Goal: Contribute content: Add original content to the website for others to see

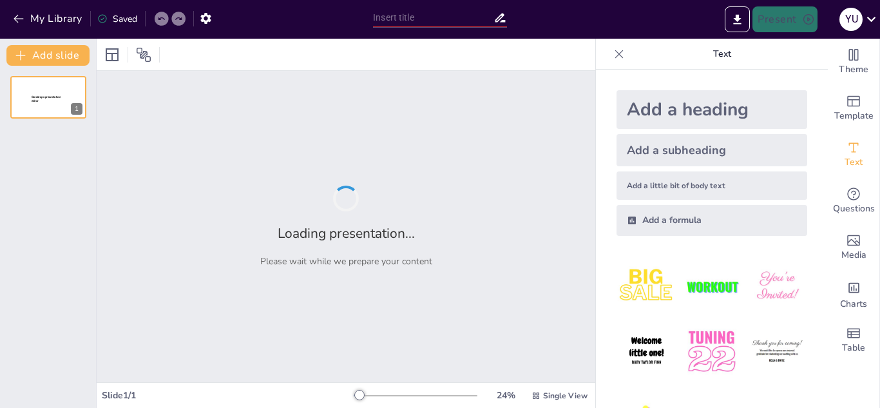
type input "Enfermedades Crónicas: Retos y Oportunidades en el Tratamiento"
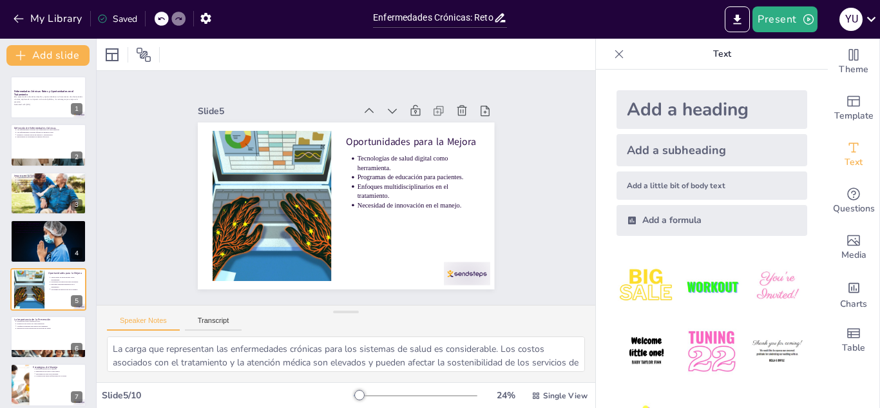
type textarea "Las enfermedades crónicas son definidas por su duración y la necesidad de atenc…"
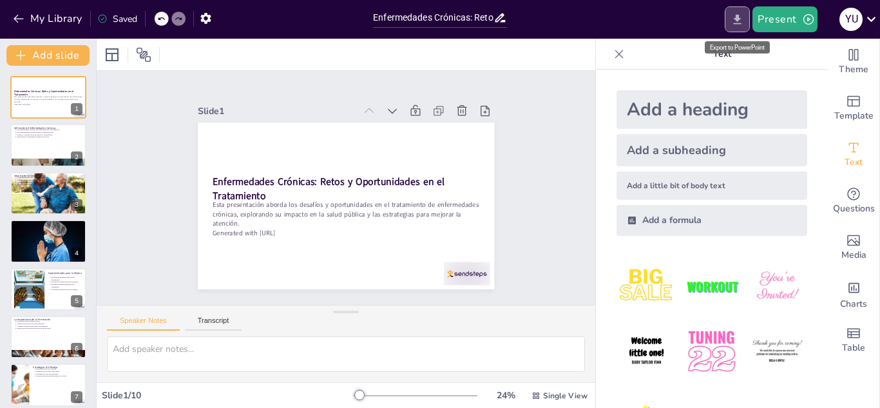
click at [734, 13] on icon "Export to PowerPoint" at bounding box center [738, 20] width 14 height 14
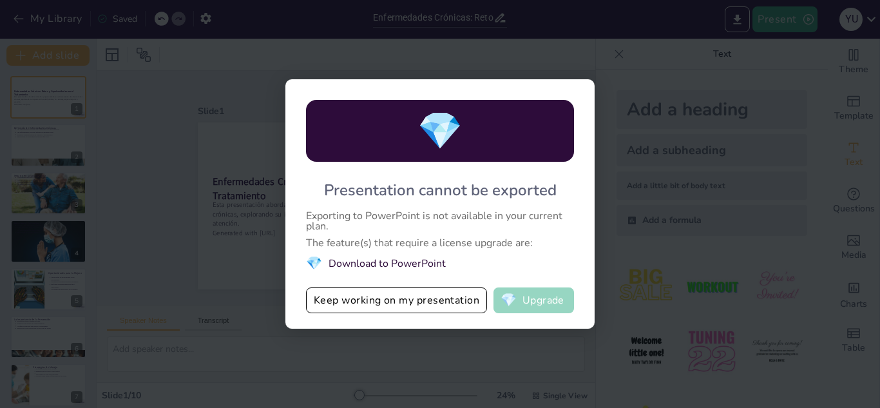
click at [542, 300] on button "💎 Upgrade" at bounding box center [533, 300] width 81 height 26
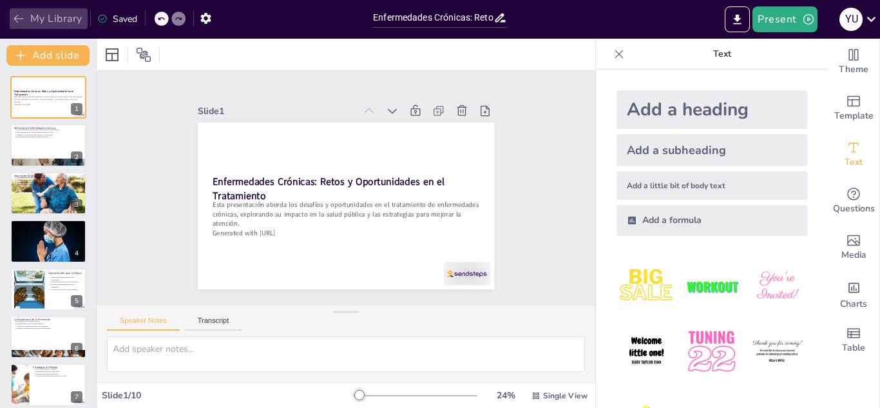
click at [45, 10] on button "My Library" at bounding box center [49, 18] width 78 height 21
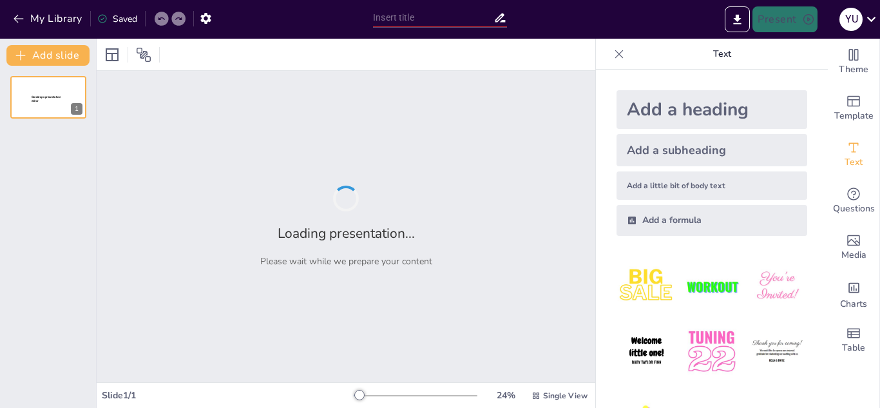
type input "Enfermedades Crónicas: Retos y Oportunidades en el Tratamiento"
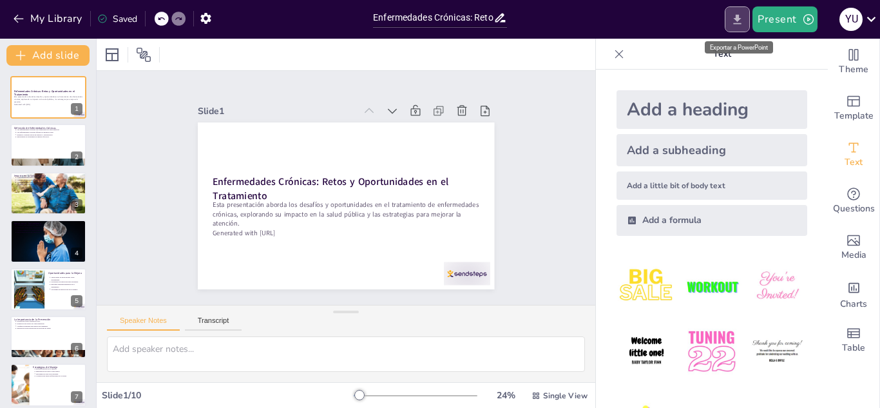
click at [747, 10] on button "Export to PowerPoint" at bounding box center [737, 19] width 25 height 26
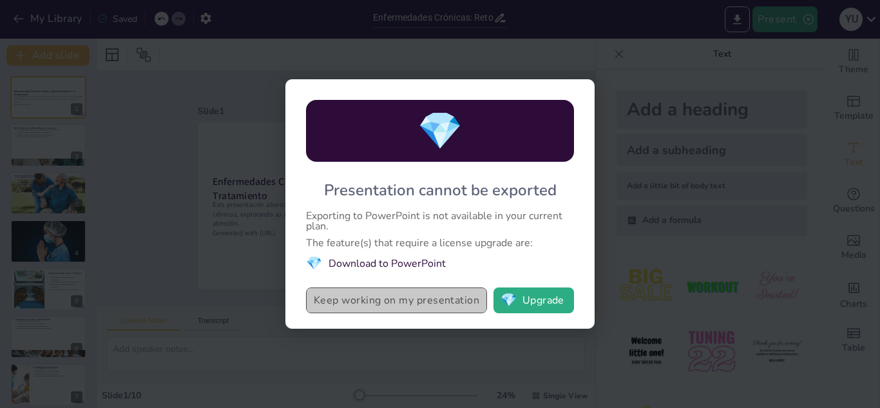
click at [455, 296] on button "Keep working on my presentation" at bounding box center [396, 300] width 181 height 26
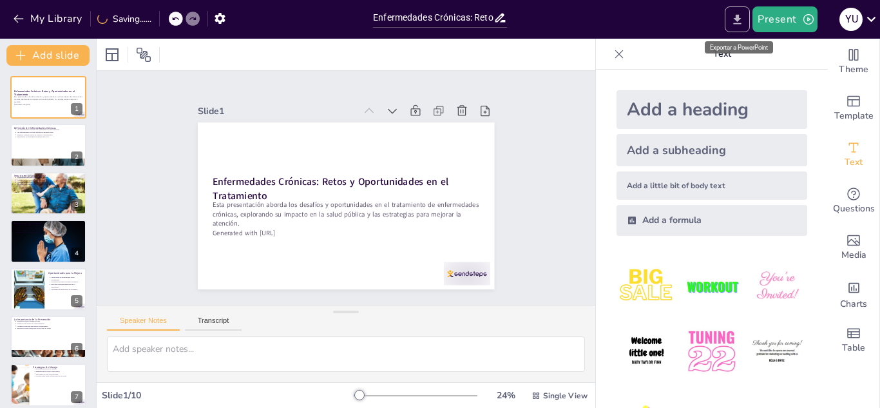
click at [743, 10] on button "Export to PowerPoint" at bounding box center [737, 19] width 25 height 26
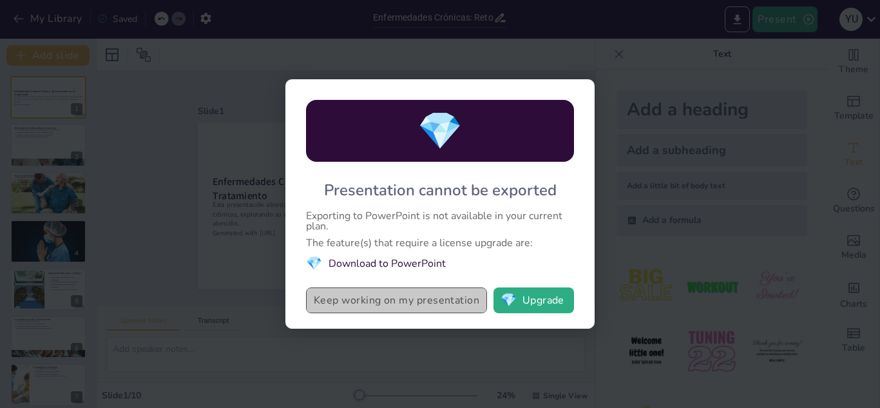
click at [432, 308] on button "Keep working on my presentation" at bounding box center [396, 300] width 181 height 26
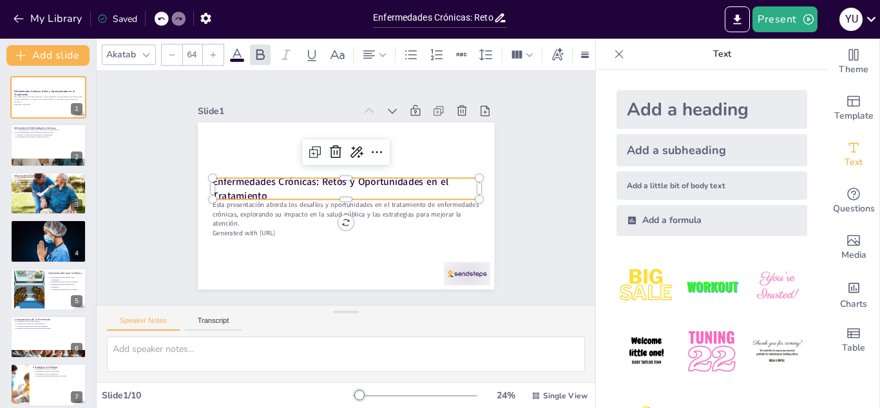
click at [369, 180] on strong "Enfermedades Crónicas: Retos y Oportunidades en el Tratamiento" at bounding box center [344, 171] width 52 height 236
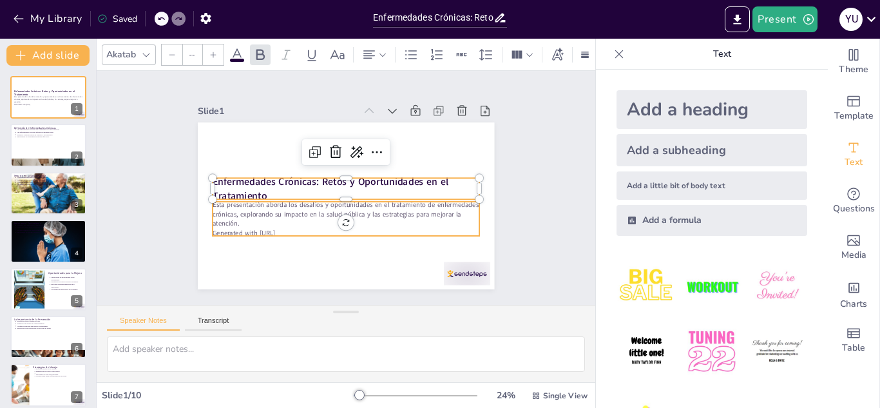
type input "43"
click at [347, 220] on p "Esta presentación aborda los desafíos y oportunidades en el tratamiento de enfe…" at bounding box center [319, 190] width 55 height 269
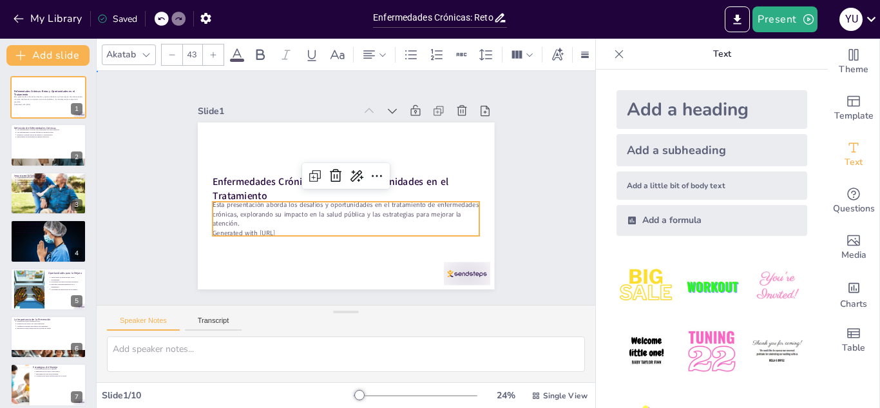
click at [533, 211] on div "Slide 1 Enfermedades Crónicas: Retos y Oportunidades en el Tratamiento Esta pre…" at bounding box center [346, 188] width 483 height 541
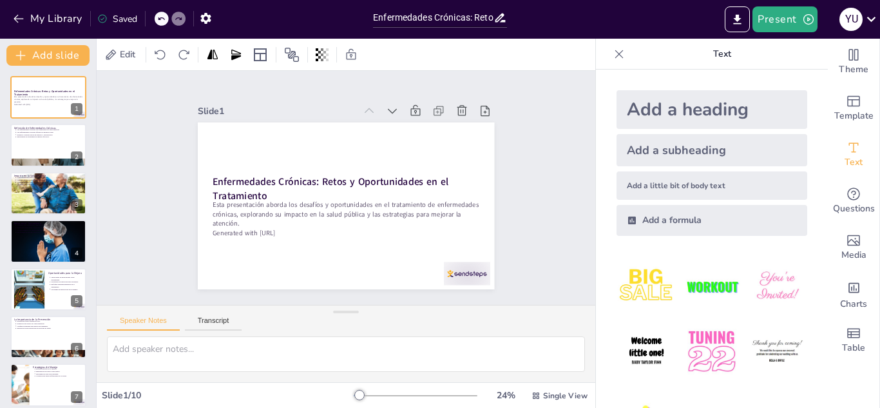
click at [529, 133] on div "Slide 1 Enfermedades Crónicas: Retos y Oportunidades en el Tratamiento Esta pre…" at bounding box center [346, 188] width 483 height 541
click at [613, 54] on icon at bounding box center [619, 54] width 13 height 13
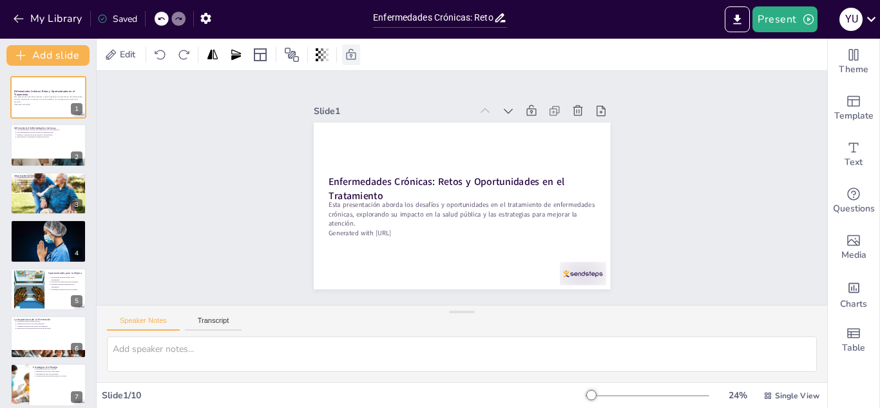
click at [347, 54] on icon at bounding box center [352, 53] width 10 height 11
click at [150, 64] on div at bounding box center [143, 54] width 21 height 21
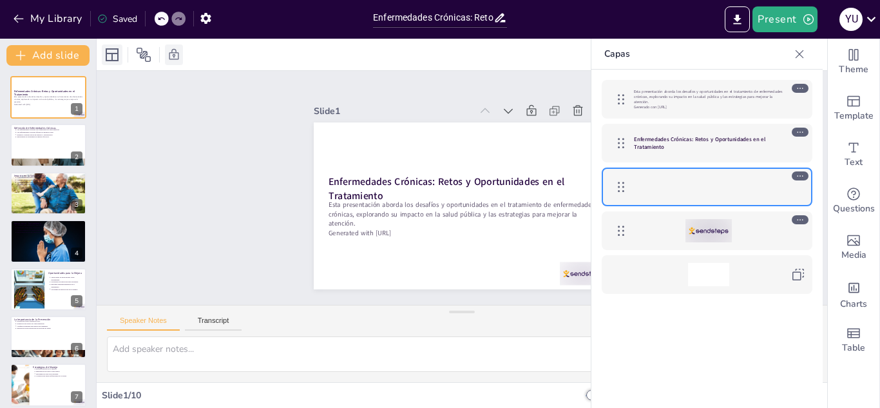
click at [108, 59] on icon at bounding box center [111, 54] width 15 height 15
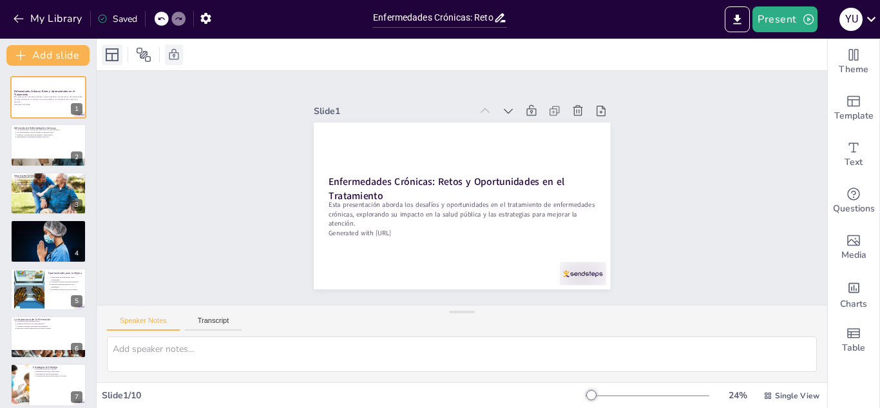
click at [108, 59] on icon at bounding box center [111, 54] width 15 height 15
click at [86, 52] on button "Add slide" at bounding box center [47, 55] width 83 height 21
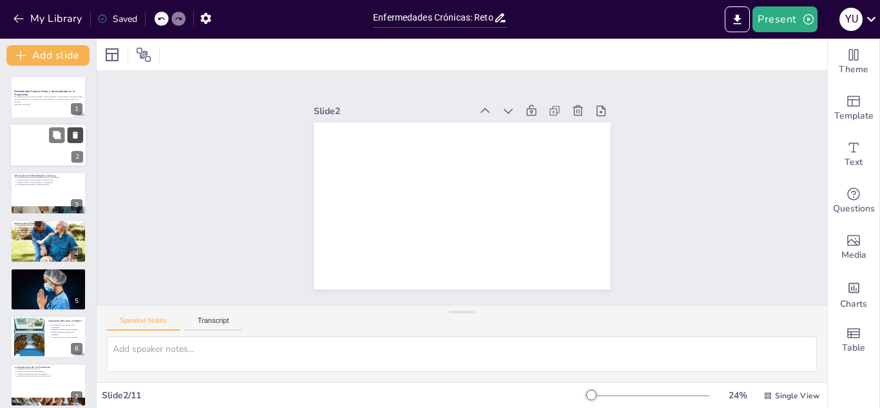
click at [75, 128] on button at bounding box center [75, 135] width 15 height 15
type textarea "Las enfermedades crónicas son definidas por su duración y la necesidad de atenc…"
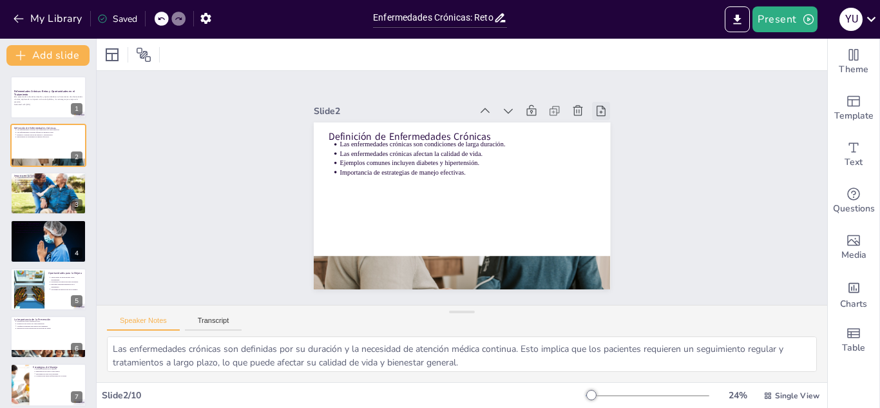
click at [514, 334] on icon at bounding box center [508, 339] width 12 height 11
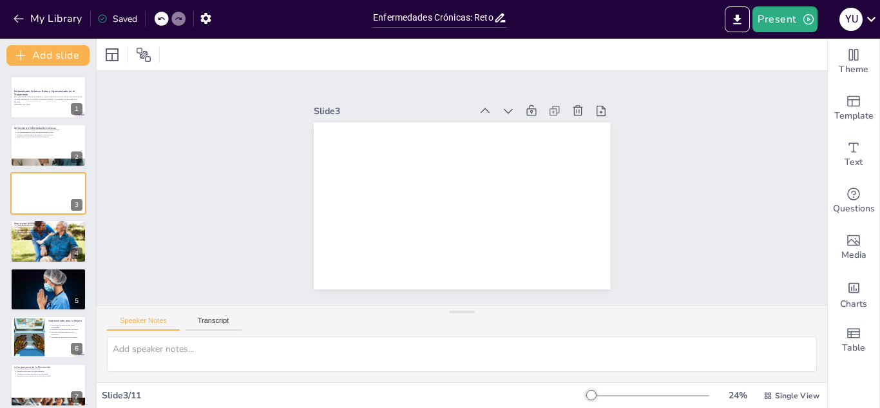
click at [572, 303] on icon at bounding box center [566, 308] width 12 height 11
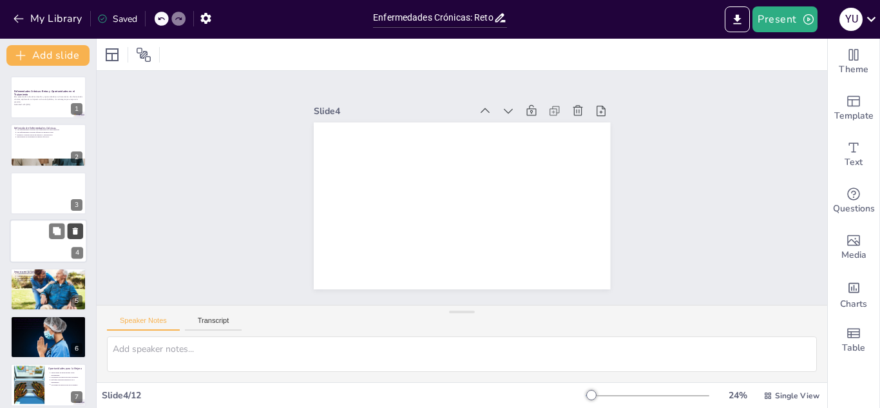
click at [77, 227] on icon at bounding box center [75, 231] width 9 height 9
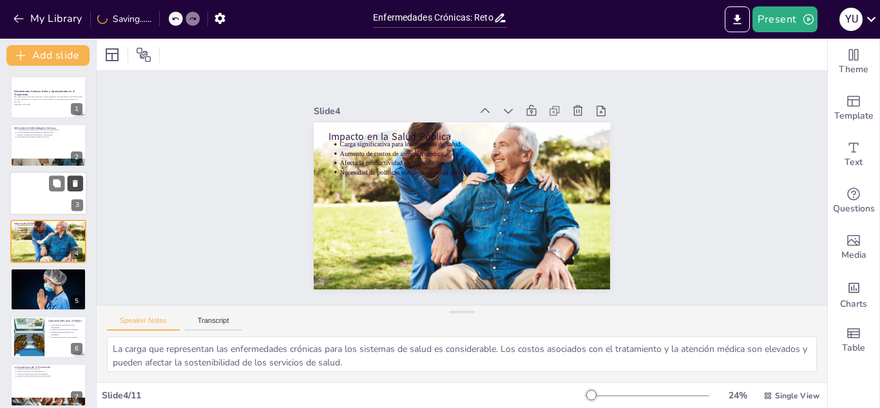
click at [73, 177] on button at bounding box center [75, 182] width 15 height 15
type textarea "La adherencia al tratamiento es un desafío común en el manejo de enfermedades c…"
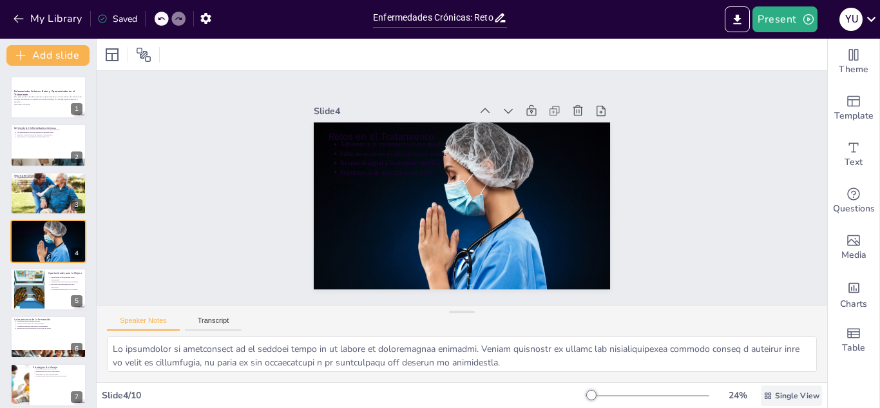
click at [768, 403] on div "Single View" at bounding box center [791, 395] width 61 height 21
click at [743, 249] on div "Slide 1 Enfermedades Crónicas: Retos y Oportunidades en el Tratamiento Esta pre…" at bounding box center [462, 187] width 763 height 381
click at [500, 23] on icon at bounding box center [500, 18] width 14 height 14
click at [502, 17] on icon at bounding box center [500, 18] width 10 height 9
click at [489, 18] on input "Enfermedades Crónicas: Retos y Oportunidades en el Tratamiento" at bounding box center [433, 17] width 120 height 19
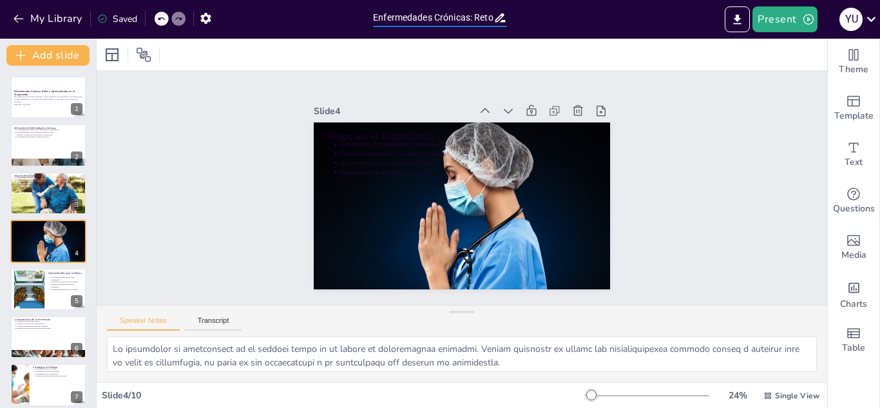
click at [489, 18] on input "Enfermedades Crónicas: Retos y Oportunidades en el Tratamiento" at bounding box center [433, 17] width 120 height 19
click at [501, 18] on icon at bounding box center [500, 18] width 10 height 9
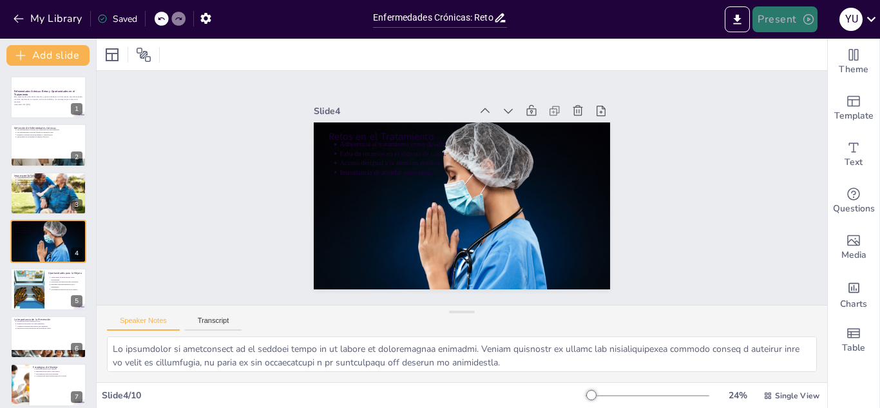
click at [807, 21] on icon "button" at bounding box center [808, 19] width 13 height 13
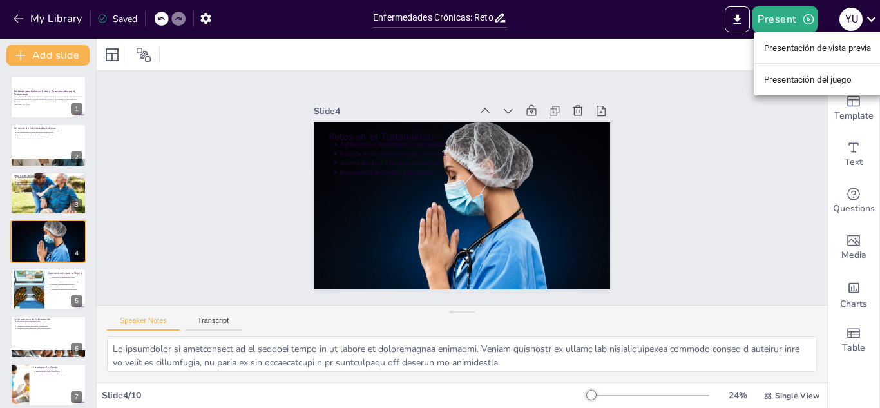
click at [767, 105] on div at bounding box center [440, 204] width 880 height 408
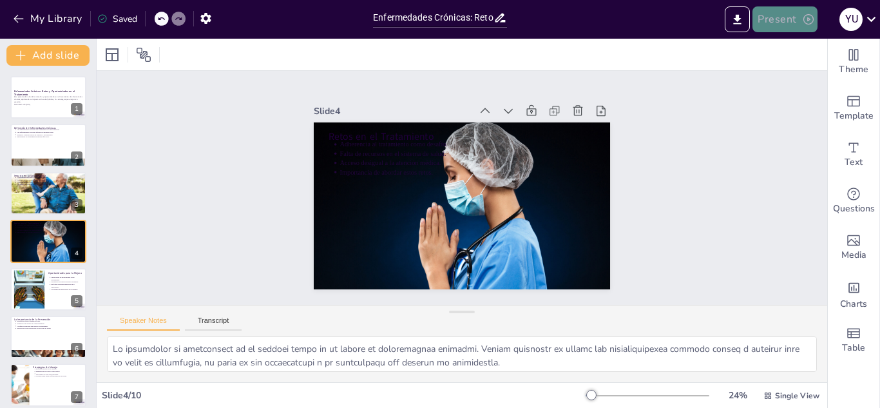
click at [783, 20] on button "Present" at bounding box center [784, 19] width 64 height 26
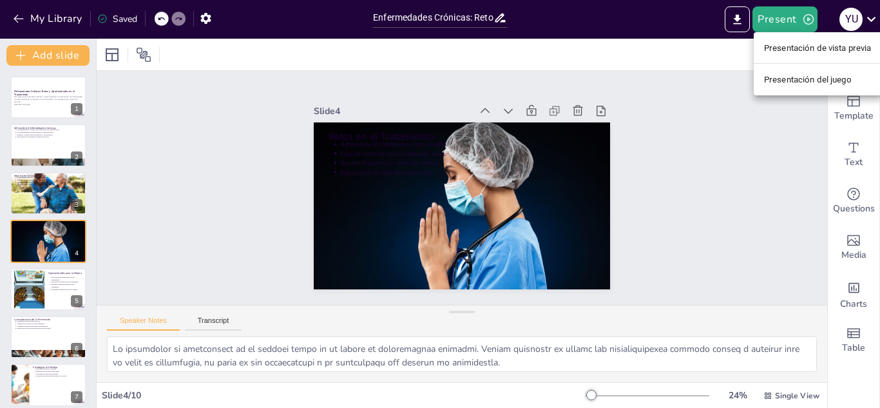
click at [739, 24] on div at bounding box center [440, 204] width 880 height 408
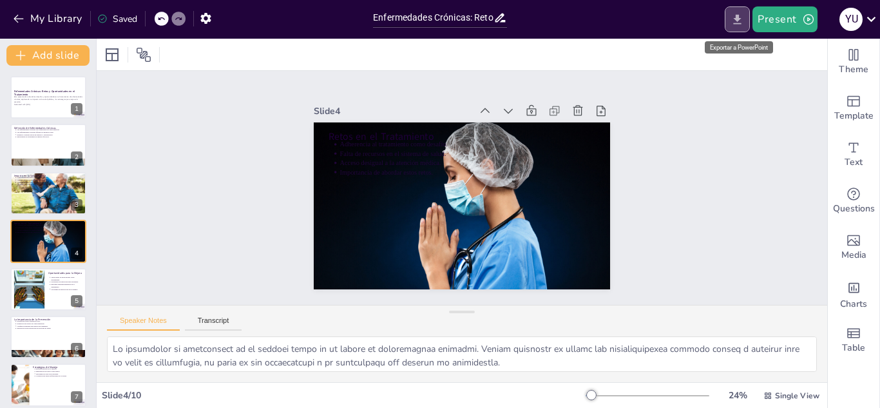
click at [742, 23] on icon "Export to PowerPoint" at bounding box center [738, 20] width 14 height 14
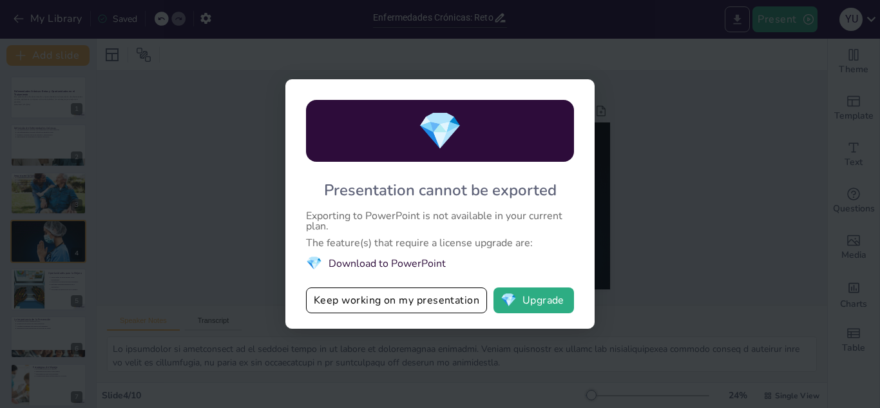
click at [741, 14] on div "💎 Presentation cannot be exported Exporting to PowerPoint is not available in y…" at bounding box center [440, 204] width 880 height 408
click at [397, 263] on li "💎 Download to PowerPoint" at bounding box center [440, 262] width 268 height 17
click at [520, 308] on button "💎 Upgrade" at bounding box center [533, 300] width 81 height 26
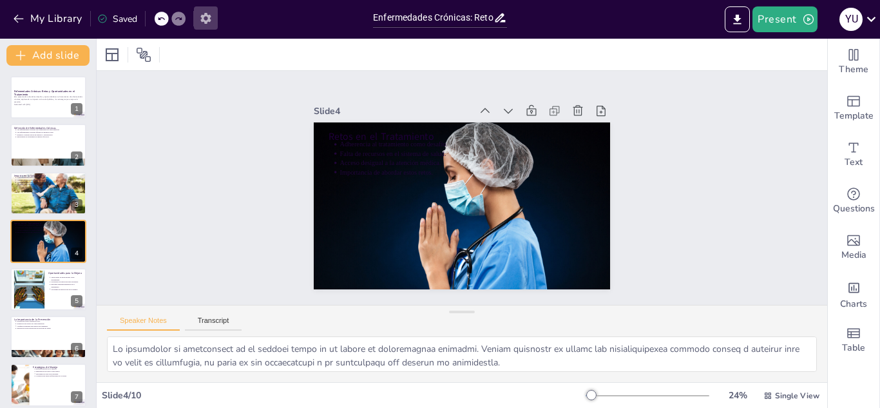
click at [213, 14] on icon "button" at bounding box center [206, 19] width 14 height 14
click at [209, 18] on icon "button" at bounding box center [205, 18] width 10 height 11
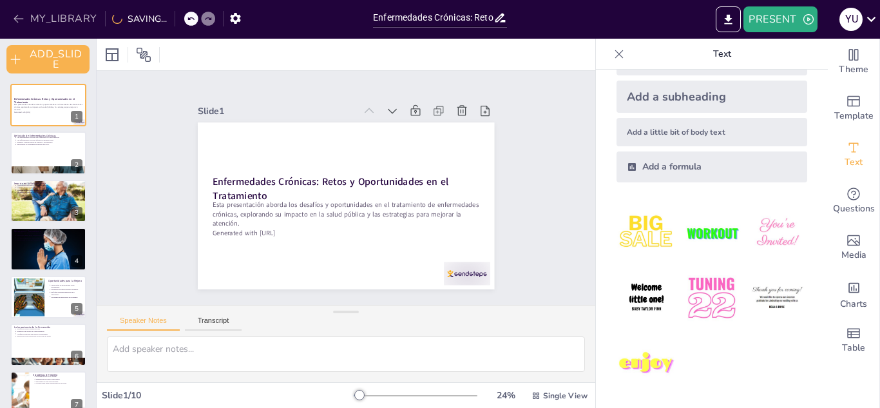
click at [28, 17] on button "MY_LIBRARY" at bounding box center [56, 18] width 93 height 21
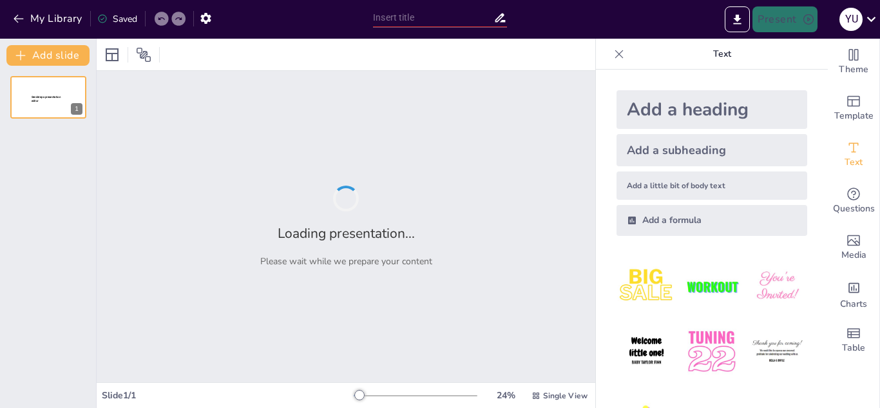
type input "Imported Enfermedades-Cronicas-Un-Desafio-Global-y-Local.pptx"
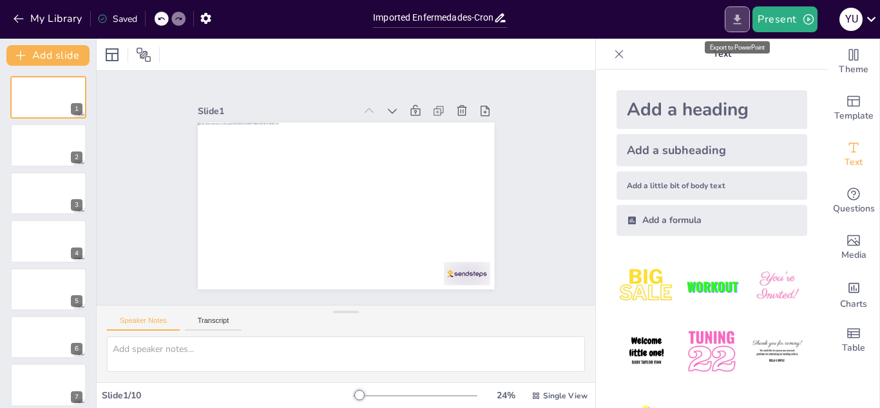
click at [732, 19] on icon "Export to PowerPoint" at bounding box center [738, 20] width 14 height 14
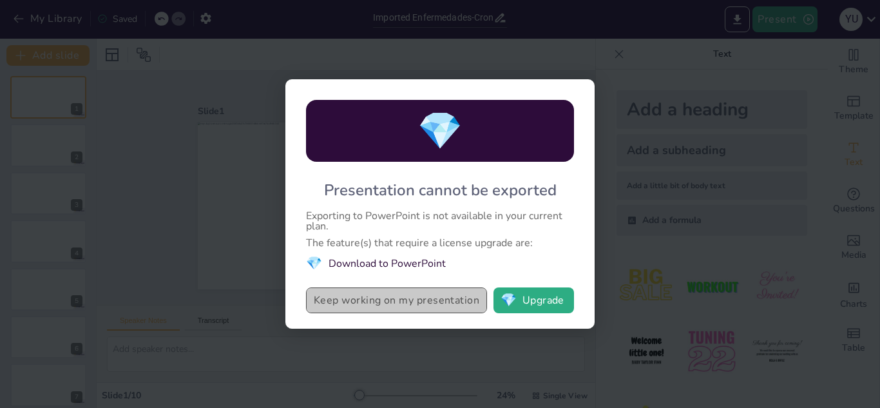
click at [385, 313] on button "Keep working on my presentation" at bounding box center [396, 300] width 181 height 26
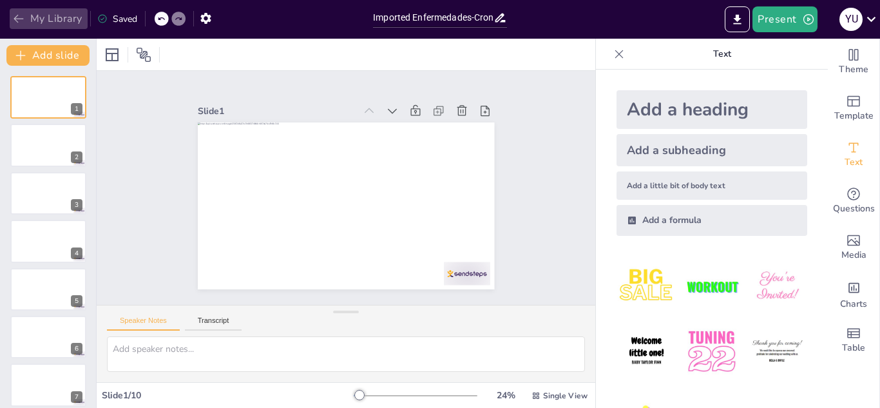
click at [27, 12] on button "My Library" at bounding box center [49, 18] width 78 height 21
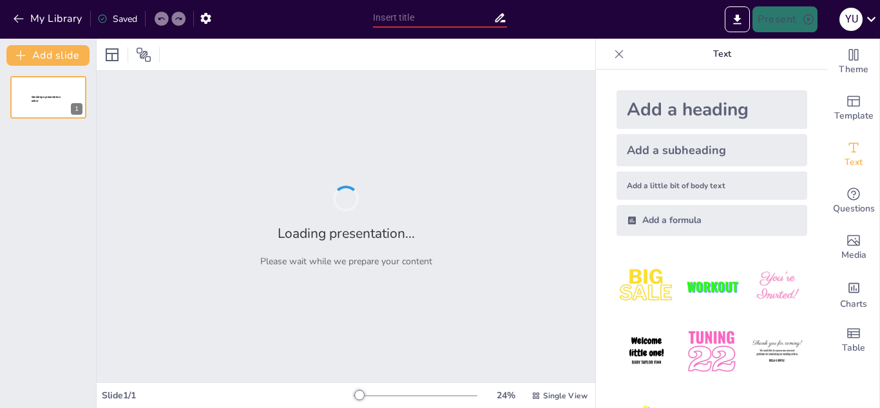
type input "New Sendsteps"
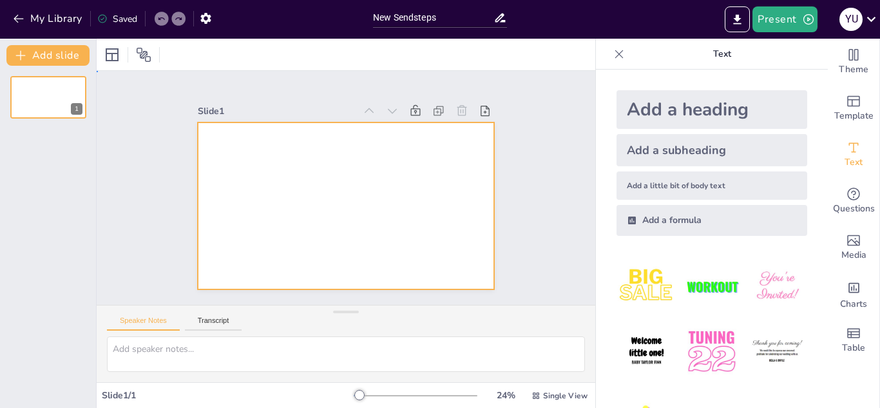
click at [337, 211] on div at bounding box center [329, 195] width 273 height 339
click at [337, 211] on div at bounding box center [329, 182] width 251 height 334
click at [338, 184] on div at bounding box center [332, 200] width 323 height 332
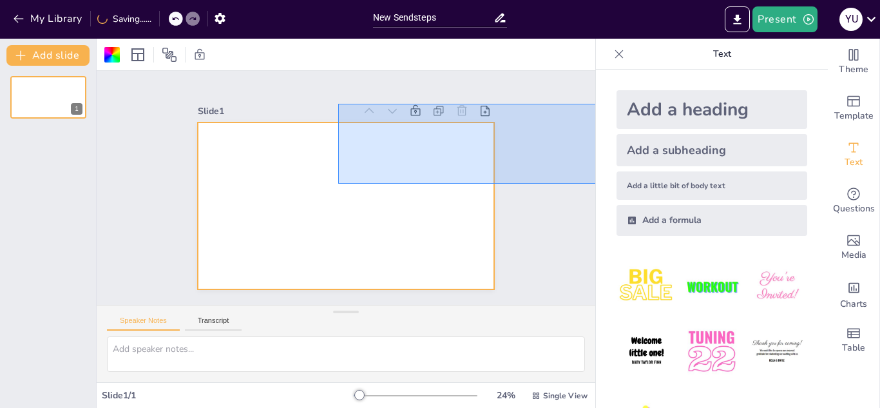
drag, startPoint x: 338, startPoint y: 184, endPoint x: 663, endPoint y: 96, distance: 336.3
click at [663, 96] on div "Document fonts Popular fonts Lato Montserrat Open Sans Oswald Poppins Raleway R…" at bounding box center [440, 223] width 880 height 369
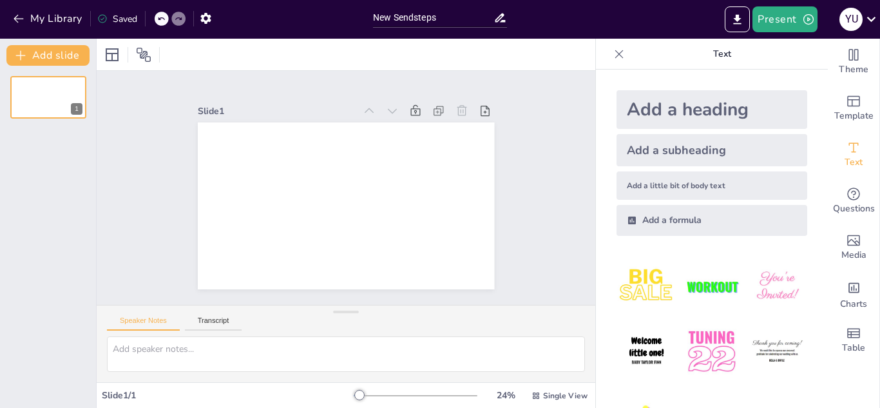
click at [670, 104] on div "Add a heading" at bounding box center [712, 109] width 191 height 39
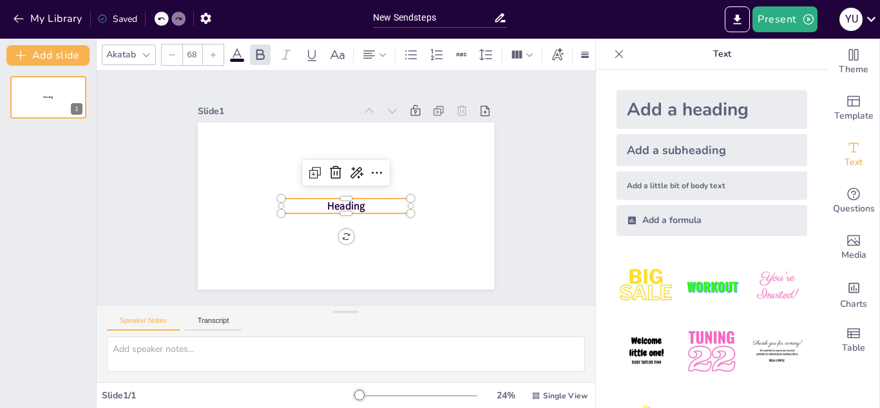
click at [383, 201] on p "Heading" at bounding box center [353, 172] width 124 height 66
click at [383, 201] on p "Heading" at bounding box center [362, 179] width 78 height 120
click at [740, 18] on icon "Export to PowerPoint" at bounding box center [738, 19] width 8 height 10
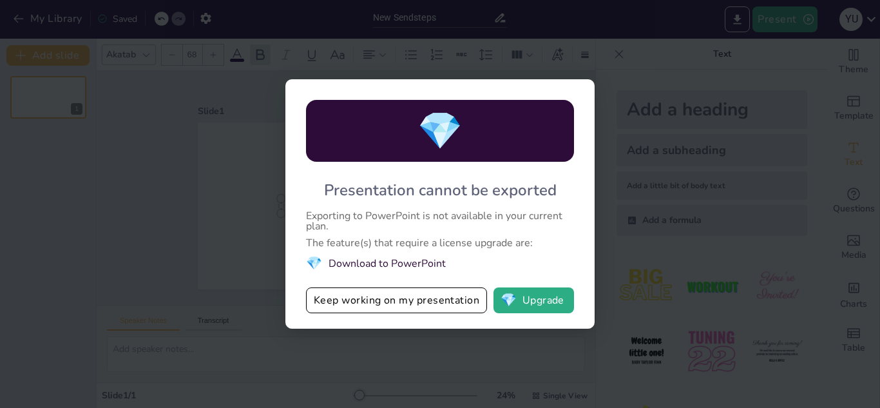
click at [666, 122] on div "💎 Presentation cannot be exported Exporting to PowerPoint is not available in y…" at bounding box center [440, 204] width 880 height 408
click at [513, 296] on span "💎" at bounding box center [509, 300] width 16 height 13
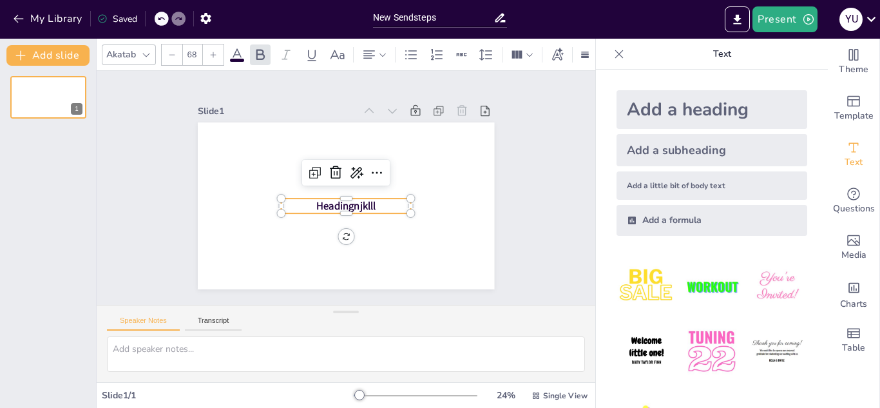
click at [41, 31] on div "My Library Saved" at bounding box center [183, 18] width 367 height 36
click at [48, 15] on button "My Library" at bounding box center [49, 18] width 78 height 21
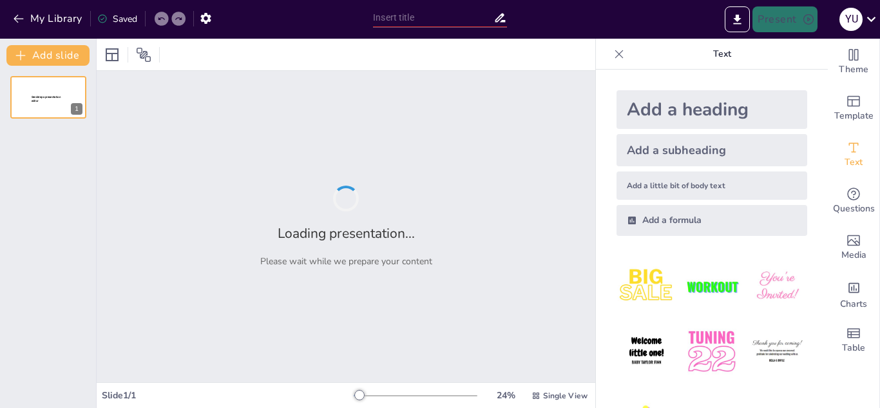
type input "Imported Enfermedades-Cronicas-Un-Desafio-Global-y-Local.pptx"
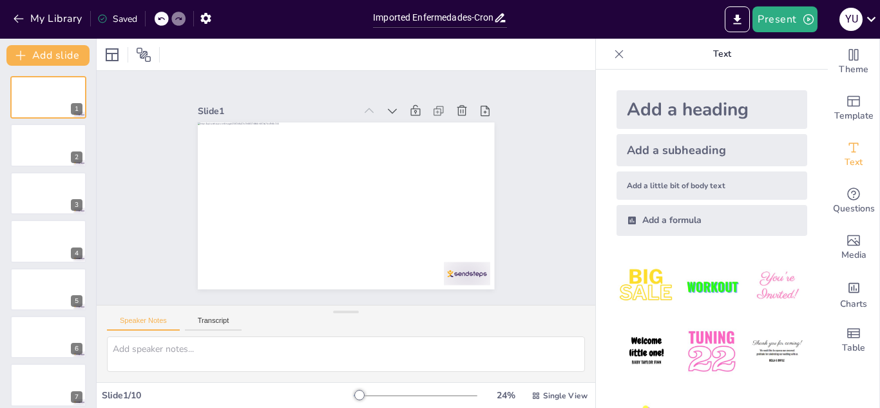
click at [613, 48] on icon at bounding box center [619, 54] width 13 height 13
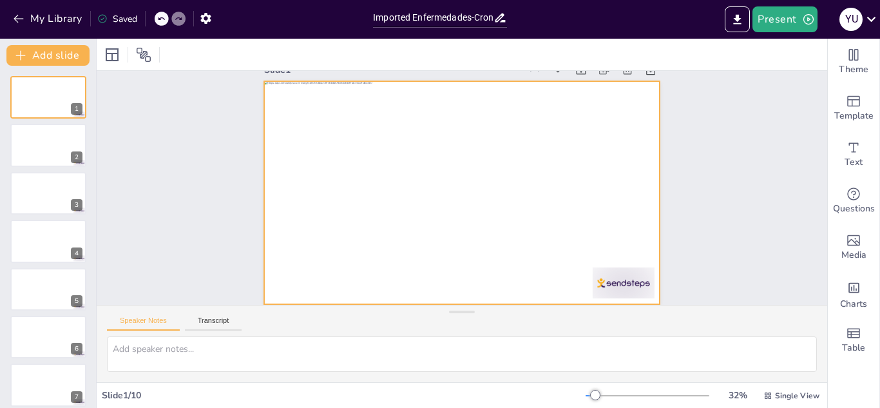
scroll to position [35, 0]
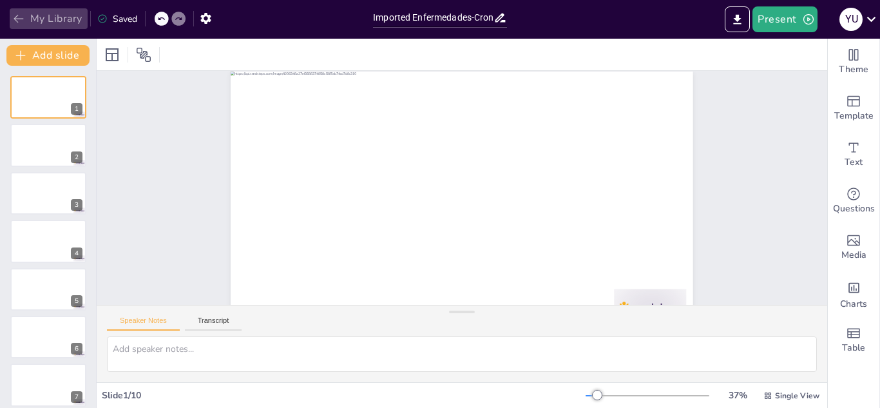
click at [25, 25] on button "My Library" at bounding box center [49, 18] width 78 height 21
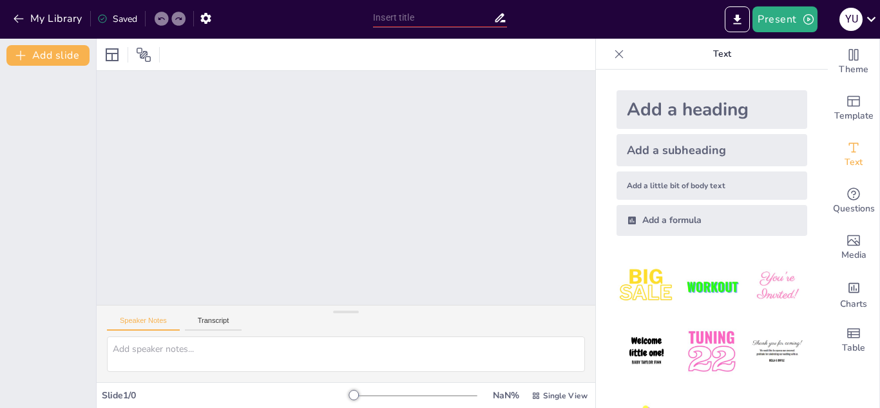
click at [495, 133] on div at bounding box center [346, 188] width 499 height 234
